Goal: Use online tool/utility: Utilize a website feature to perform a specific function

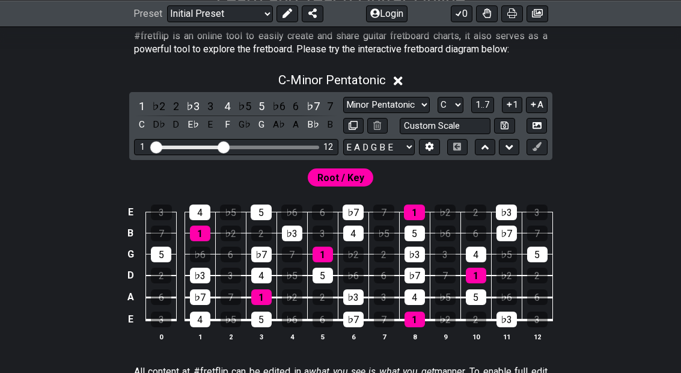
scroll to position [256, 0]
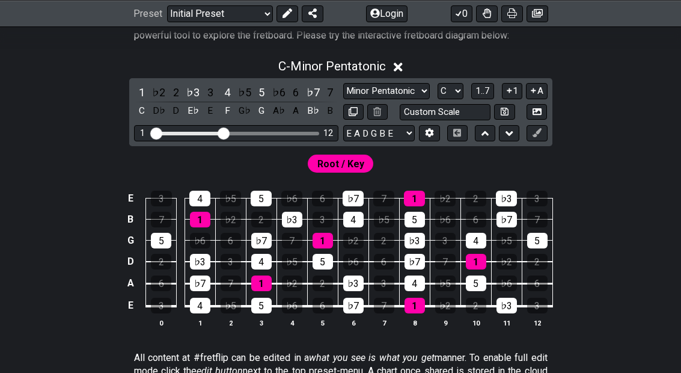
click at [447, 7] on button "0" at bounding box center [462, 13] width 22 height 17
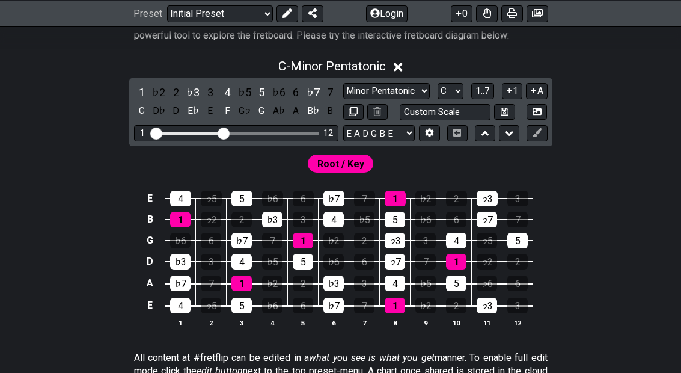
click at [447, 84] on button "1..7" at bounding box center [483, 91] width 23 height 16
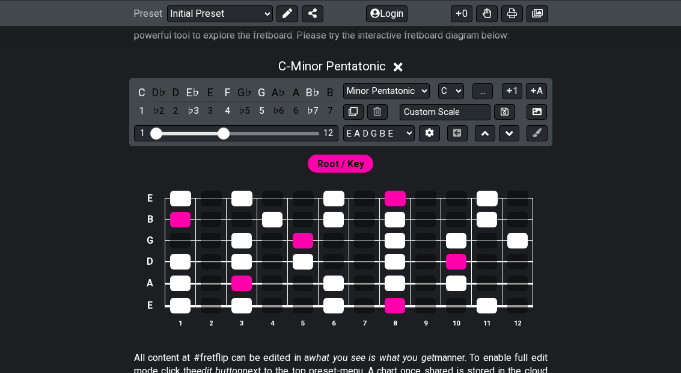
click at [447, 87] on span "..." at bounding box center [483, 90] width 5 height 11
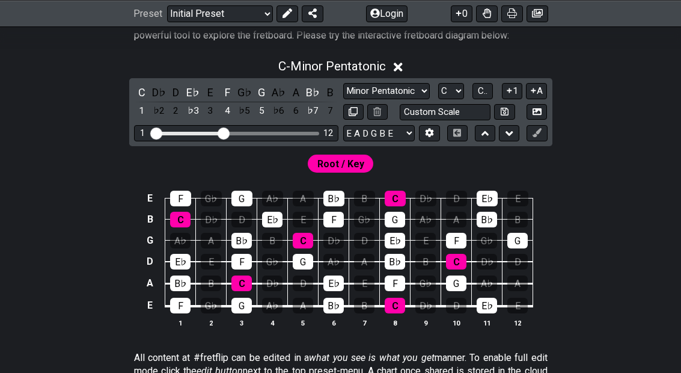
click at [402, 126] on select "E A D G B E E A D G B E E A D G B E B E A D F♯ B A D G C E A D A D G B E E♭ A♭ …" at bounding box center [379, 133] width 72 height 16
click at [429, 128] on icon at bounding box center [429, 132] width 9 height 9
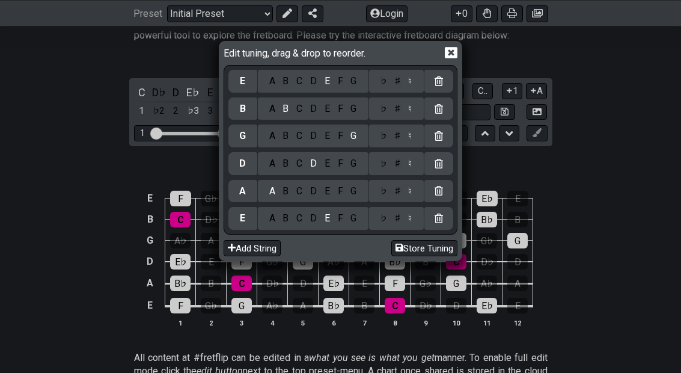
click at [262, 245] on button "Add String" at bounding box center [252, 248] width 57 height 16
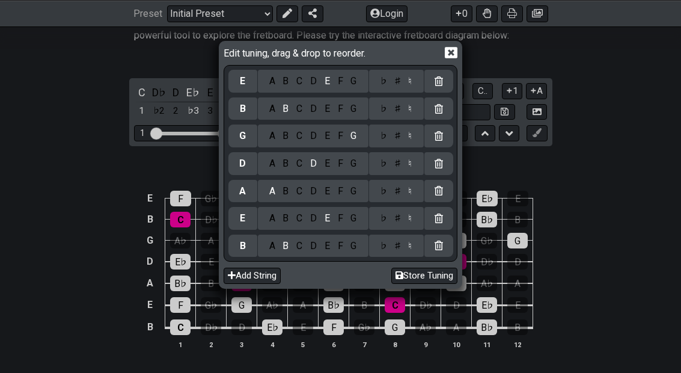
click at [263, 245] on div "A B C D E F G" at bounding box center [313, 245] width 101 height 13
click at [267, 272] on button "Add String" at bounding box center [252, 276] width 57 height 16
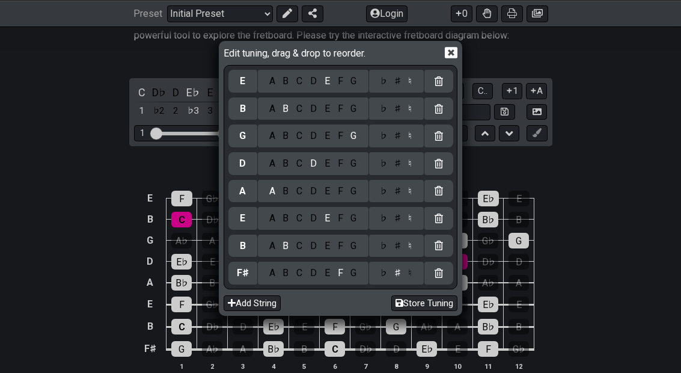
click at [271, 300] on button "Add String" at bounding box center [252, 303] width 57 height 16
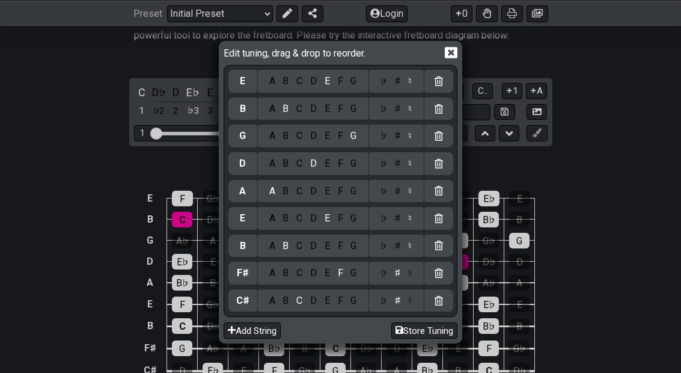
click at [447, 207] on div "Edit tuning, drag & drop to reorder. E A B C D E F G ♭ ♯ ♮ B A B C D E F G ♭ ♯ …" at bounding box center [340, 186] width 681 height 373
click at [447, 58] on icon at bounding box center [451, 52] width 13 height 11
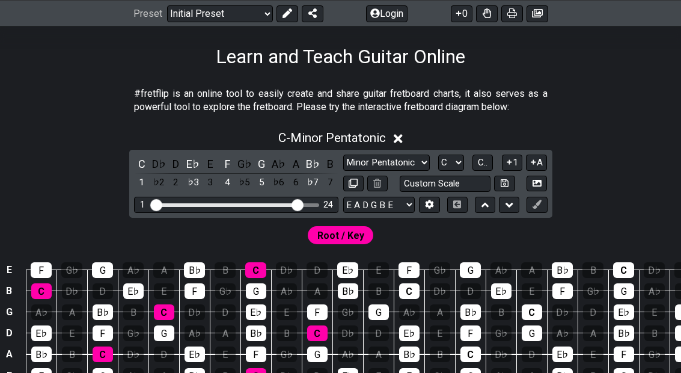
scroll to position [184, 0]
click at [447, 155] on button "A" at bounding box center [536, 163] width 21 height 16
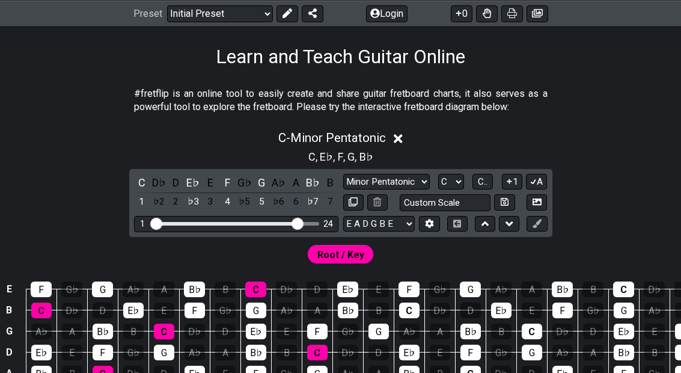
click at [447, 180] on button "1" at bounding box center [512, 182] width 20 height 16
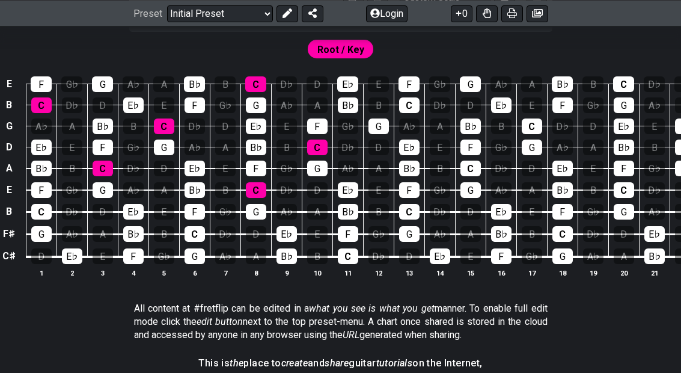
scroll to position [389, 0]
